Goal: Task Accomplishment & Management: Complete application form

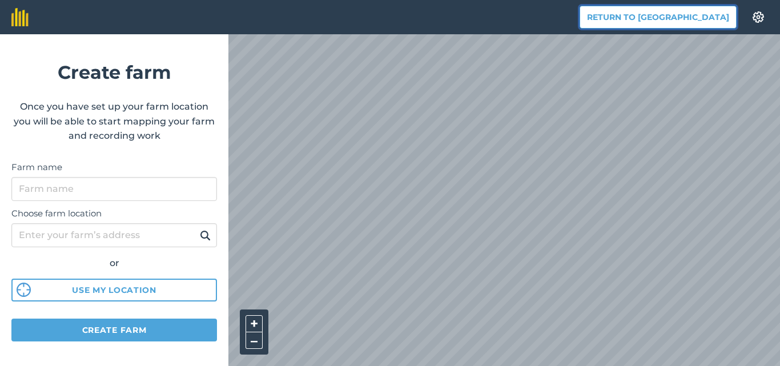
click at [692, 17] on button "Return to [GEOGRAPHIC_DATA]" at bounding box center [657, 17] width 157 height 23
click at [691, 17] on button "Return to [GEOGRAPHIC_DATA]" at bounding box center [657, 17] width 157 height 23
click at [756, 17] on img at bounding box center [758, 16] width 14 height 11
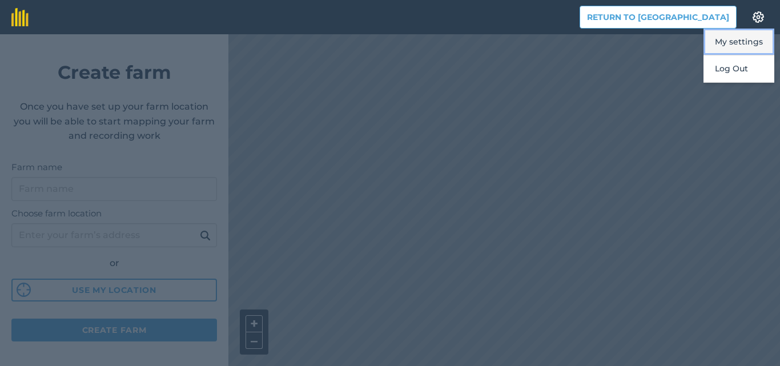
click at [734, 42] on button "My settings" at bounding box center [738, 42] width 71 height 27
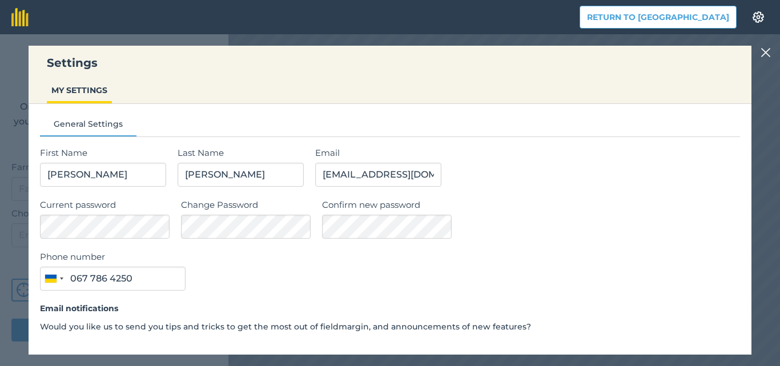
click at [763, 51] on img at bounding box center [765, 53] width 10 height 14
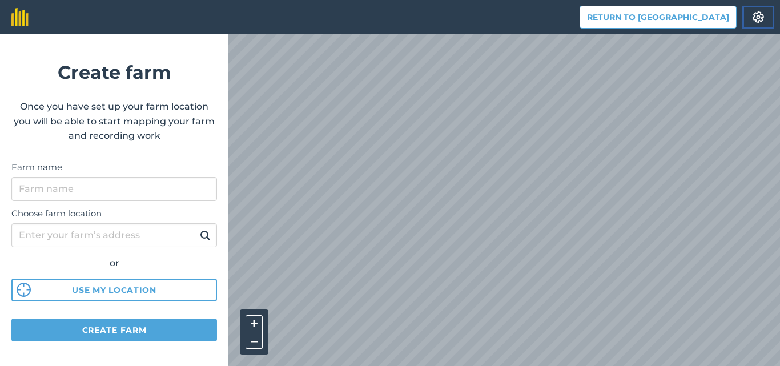
click at [758, 20] on img at bounding box center [758, 16] width 14 height 11
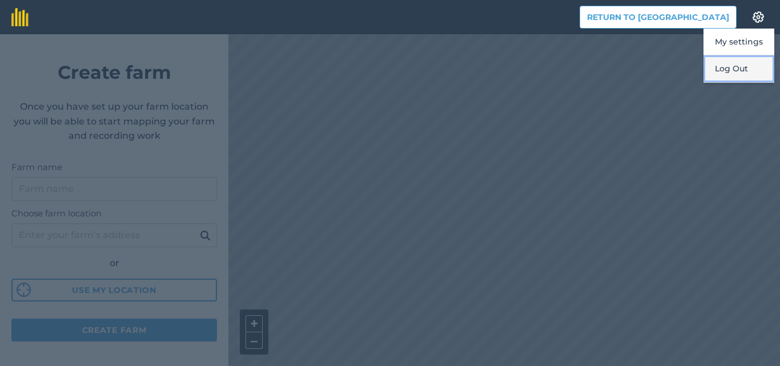
click at [732, 67] on button "Log Out" at bounding box center [738, 68] width 71 height 27
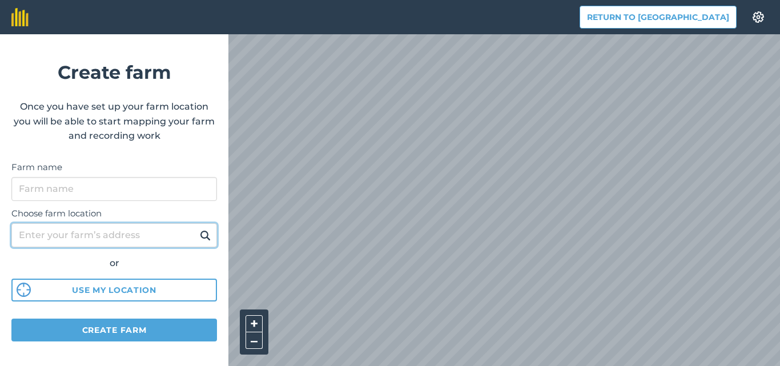
click at [75, 235] on input "Choose farm location" at bounding box center [113, 235] width 205 height 24
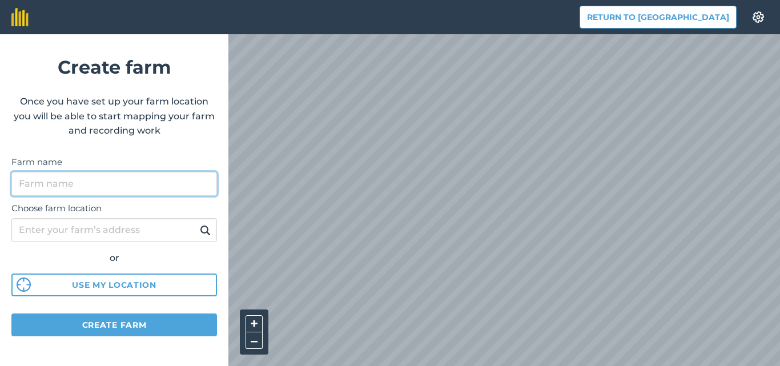
click at [58, 174] on input "Farm name" at bounding box center [113, 184] width 205 height 24
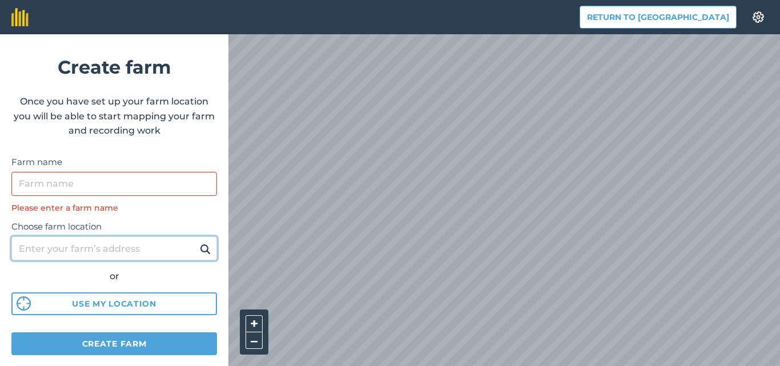
drag, startPoint x: 764, startPoint y: 0, endPoint x: 53, endPoint y: 229, distance: 747.8
click at [53, 229] on div "Choose farm location or Use my location" at bounding box center [113, 264] width 205 height 101
click at [30, 246] on input "Choose farm location" at bounding box center [113, 248] width 205 height 24
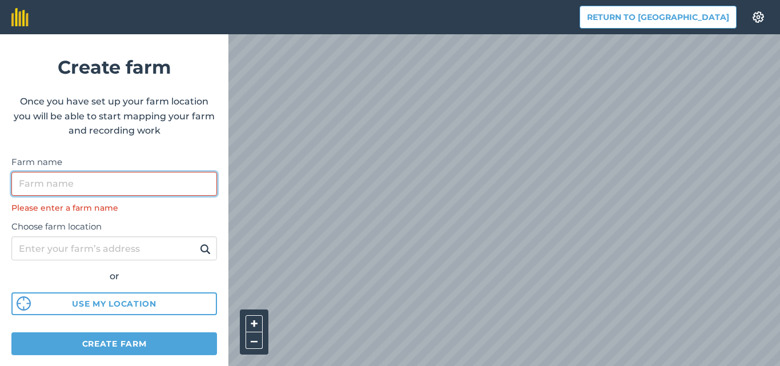
click at [26, 182] on input "Farm name" at bounding box center [113, 184] width 205 height 24
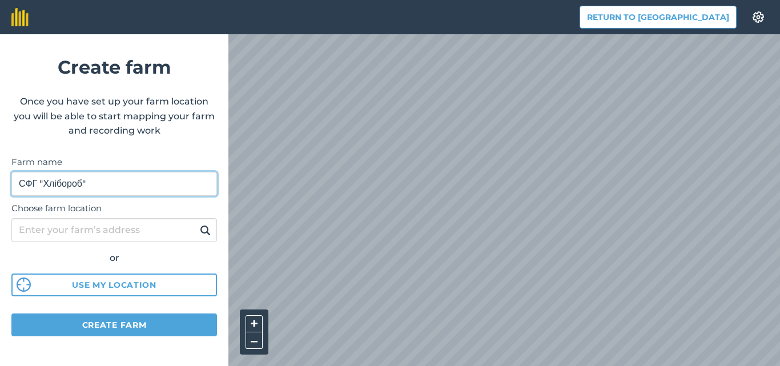
drag, startPoint x: 135, startPoint y: 178, endPoint x: 124, endPoint y: 180, distance: 11.0
click at [134, 179] on input "СФГ "Хлібороб"" at bounding box center [113, 184] width 205 height 24
type input "СФГ "Хлібороб""
click at [196, 223] on button at bounding box center [205, 230] width 18 height 15
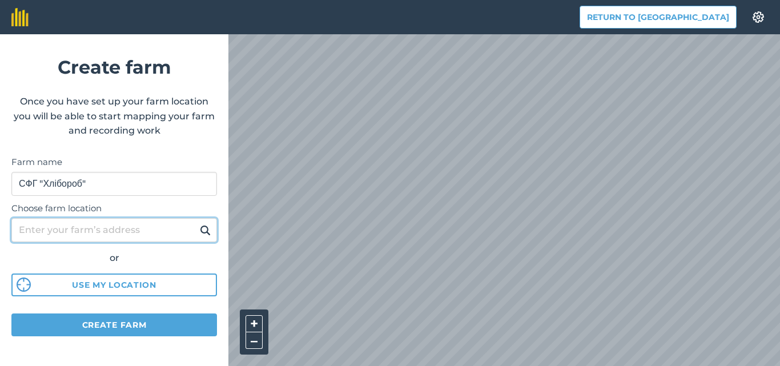
click at [26, 230] on input "Choose farm location" at bounding box center [113, 230] width 205 height 24
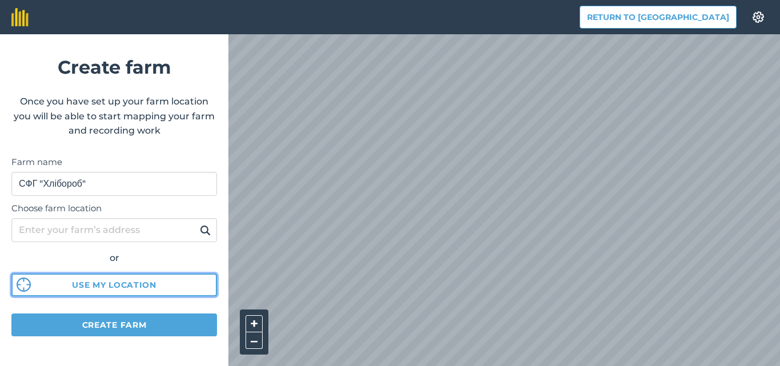
click at [92, 283] on button "Use my location" at bounding box center [113, 284] width 205 height 23
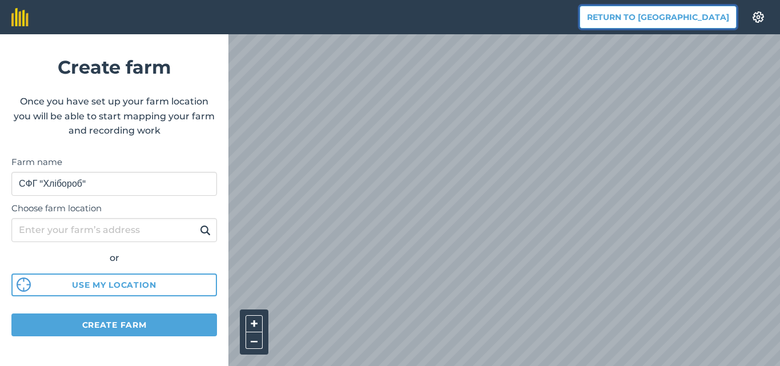
click at [674, 12] on button "Return to [GEOGRAPHIC_DATA]" at bounding box center [657, 17] width 157 height 23
click at [659, 18] on button "Return to [GEOGRAPHIC_DATA]" at bounding box center [657, 17] width 157 height 23
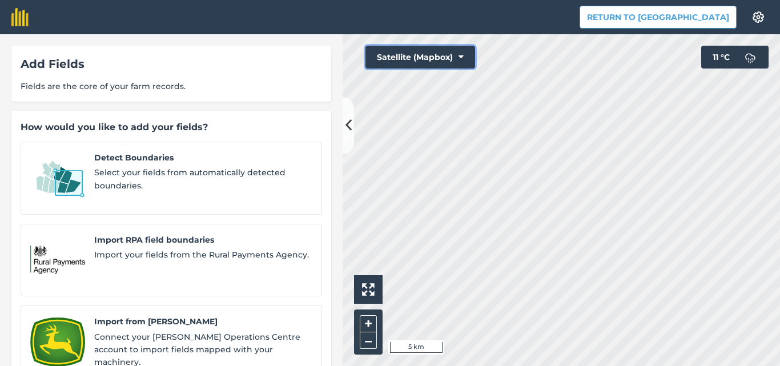
click at [459, 55] on icon at bounding box center [460, 56] width 5 height 11
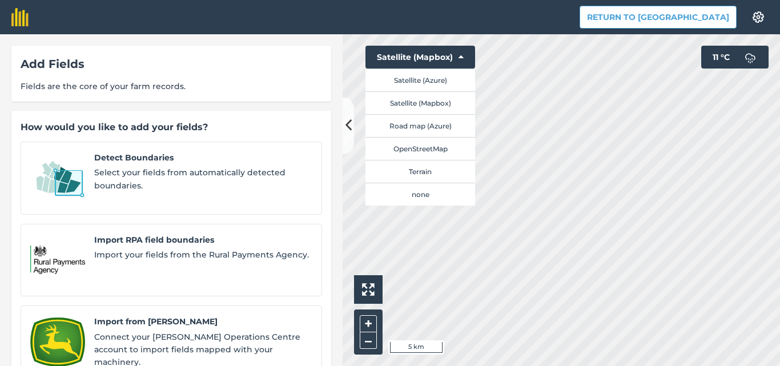
click at [258, 137] on div "How would you like to add your fields? Detect Boundaries Select your fields fro…" at bounding box center [171, 249] width 320 height 276
click at [200, 79] on div "Add Fields Fields are the core of your farm records." at bounding box center [171, 74] width 320 height 56
click at [442, 57] on button "Satellite (Mapbox)" at bounding box center [420, 57] width 110 height 23
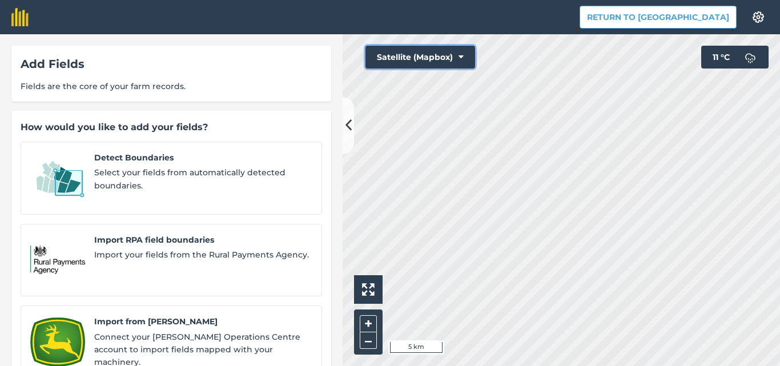
click at [461, 57] on icon at bounding box center [460, 56] width 5 height 11
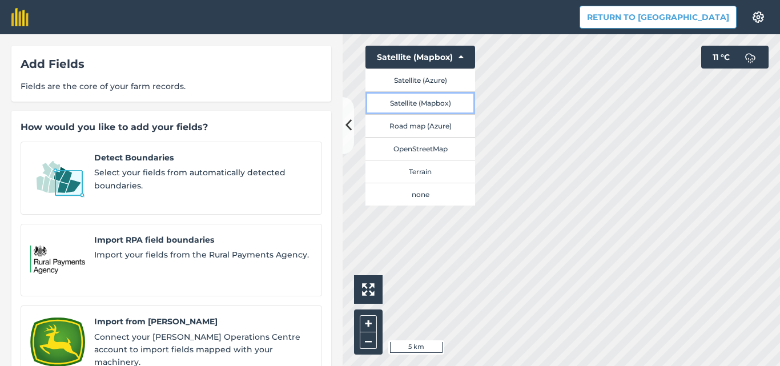
click at [413, 102] on button "Satellite (Mapbox)" at bounding box center [420, 102] width 110 height 23
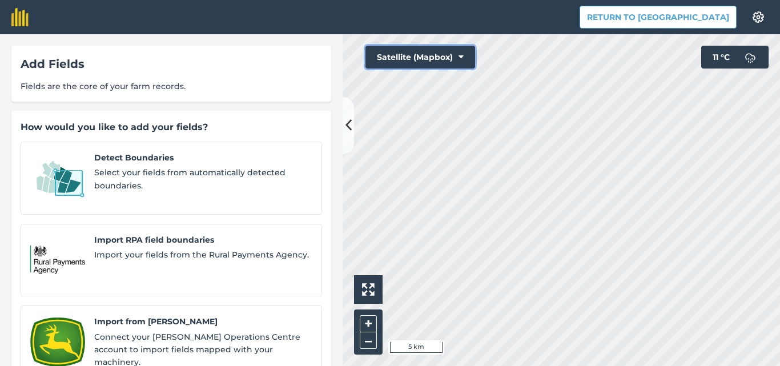
click at [466, 59] on button "Satellite (Mapbox)" at bounding box center [420, 57] width 110 height 23
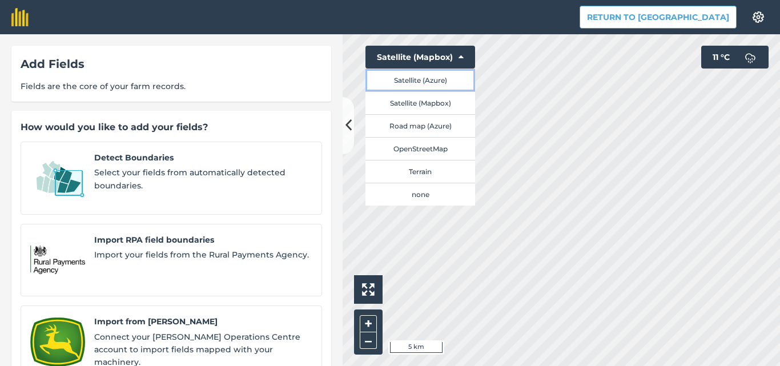
click at [413, 80] on button "Satellite (Azure)" at bounding box center [420, 79] width 110 height 23
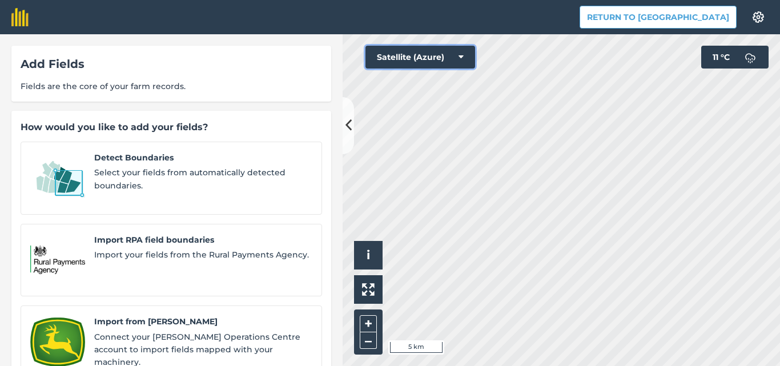
click at [464, 54] on button "Satellite (Azure)" at bounding box center [420, 57] width 110 height 23
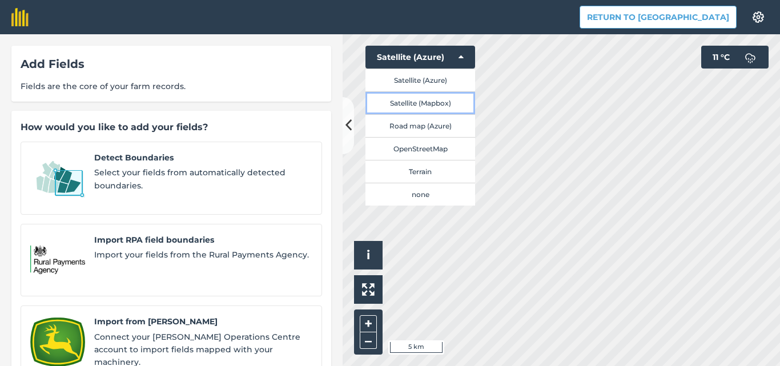
click at [424, 103] on button "Satellite (Mapbox)" at bounding box center [420, 102] width 110 height 23
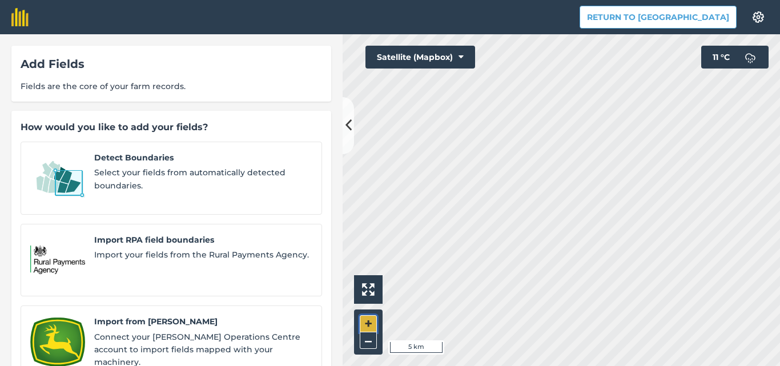
click at [368, 322] on button "+" at bounding box center [368, 323] width 17 height 17
click at [365, 350] on div "+ –" at bounding box center [368, 331] width 29 height 45
click at [369, 343] on button "–" at bounding box center [368, 340] width 17 height 17
click at [370, 288] on img at bounding box center [368, 289] width 13 height 13
click at [366, 291] on img at bounding box center [368, 289] width 13 height 13
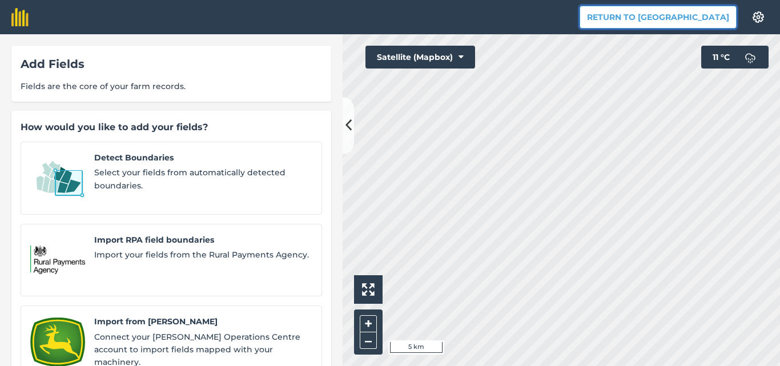
click at [701, 15] on button "Return to [GEOGRAPHIC_DATA]" at bounding box center [657, 17] width 157 height 23
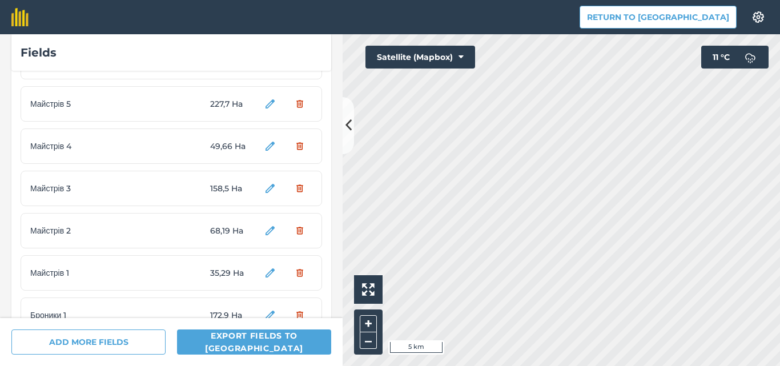
scroll to position [810, 0]
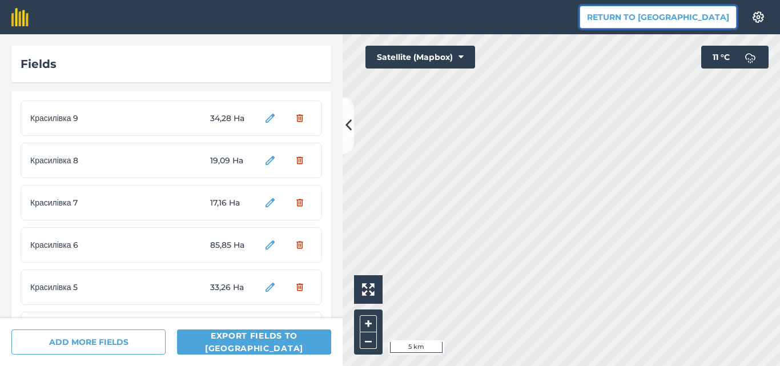
click at [695, 15] on button "Return to [GEOGRAPHIC_DATA]" at bounding box center [657, 17] width 157 height 23
